Goal: Information Seeking & Learning: Check status

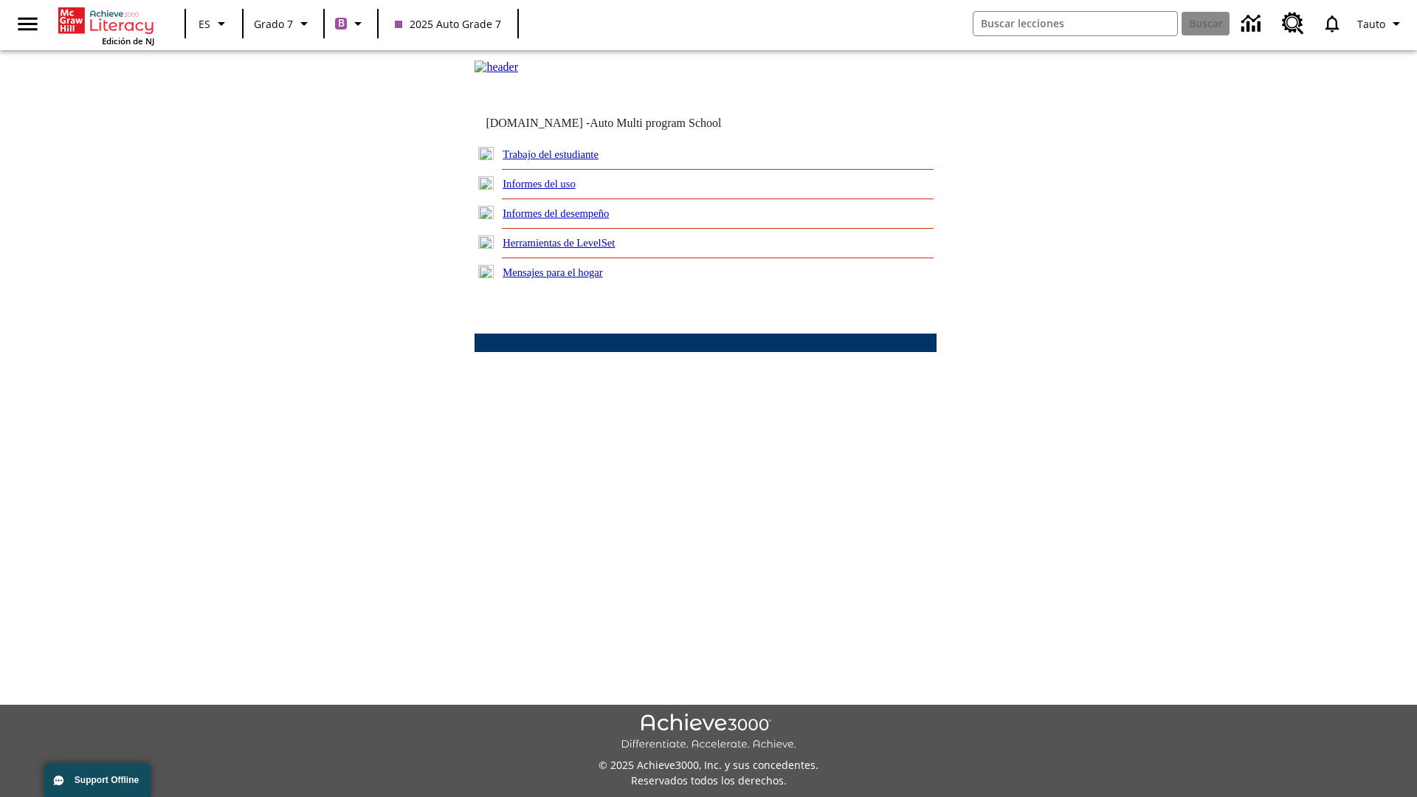
click at [576, 219] on link "Informes del desempeño" at bounding box center [555, 213] width 106 height 12
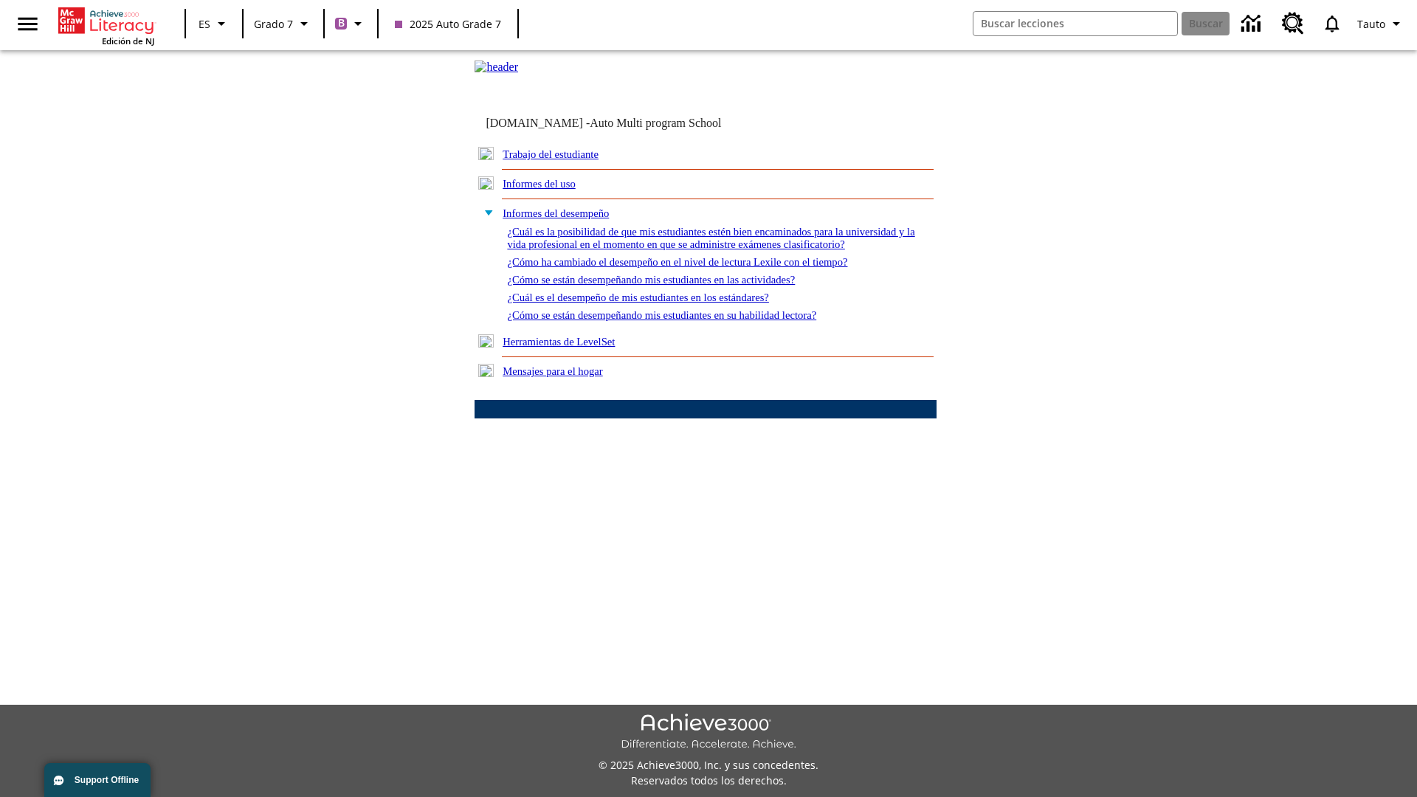
click at [687, 321] on link "¿Cómo se están desempeñando mis estudiantes en su habilidad lectora?" at bounding box center [661, 315] width 309 height 12
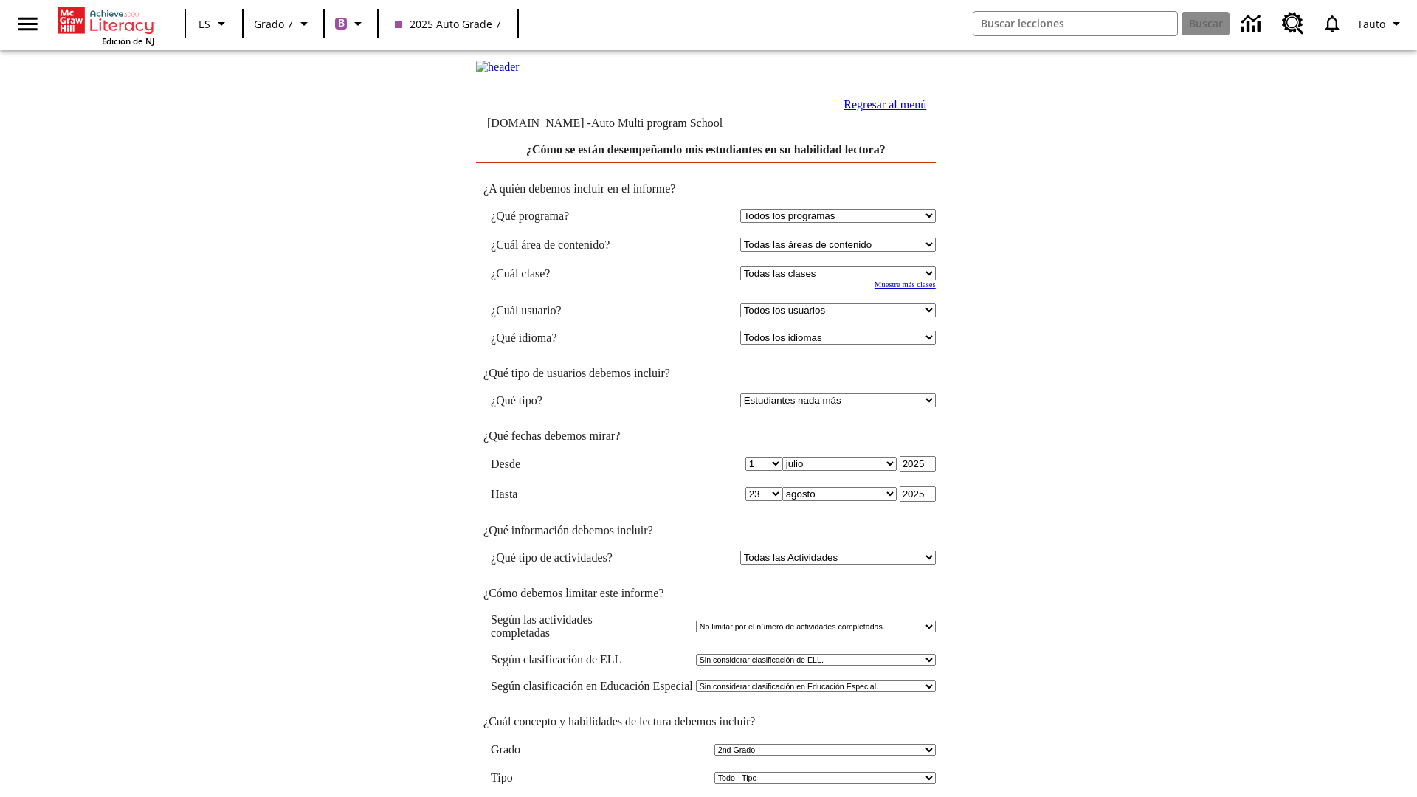
select select "2"
select select "2349292"
